Goal: Transaction & Acquisition: Purchase product/service

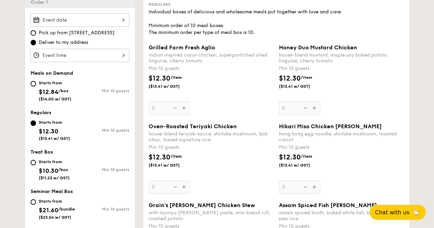
scroll to position [211, 0]
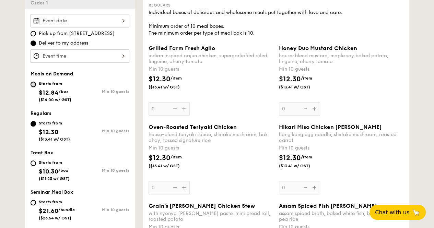
click at [32, 86] on input "Starts from $12.84 /box ($14.00 w/ GST) Min 10 guests" at bounding box center [33, 84] width 5 height 5
radio input "true"
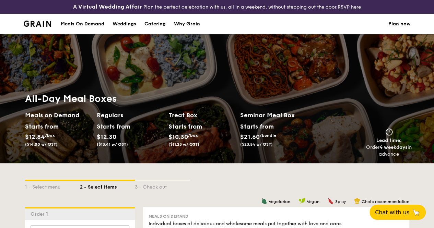
scroll to position [0, 0]
click at [40, 27] on img at bounding box center [38, 24] width 28 height 6
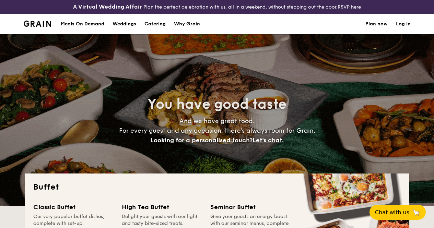
select select
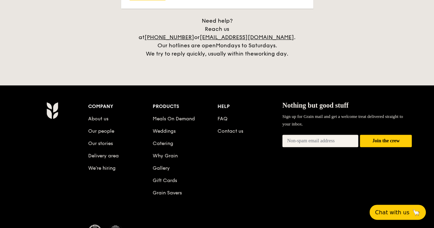
scroll to position [1444, 0]
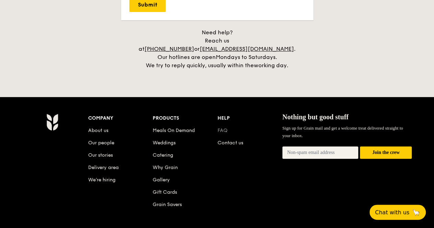
click at [221, 128] on link "FAQ" at bounding box center [223, 131] width 10 height 6
